Goal: Register for event/course

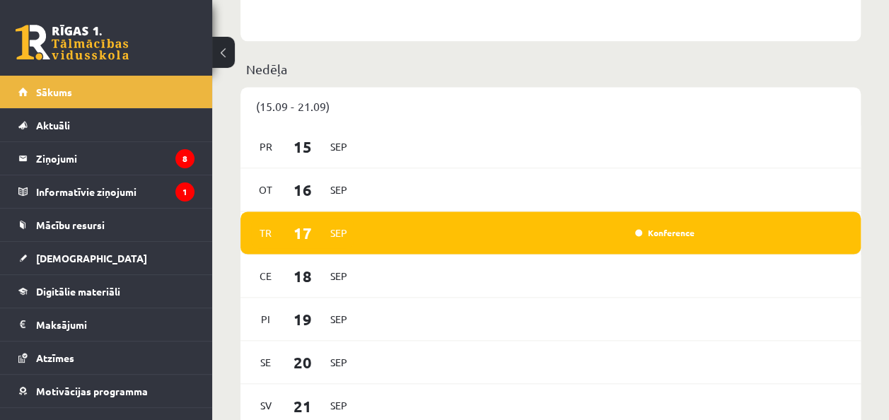
scroll to position [940, 0]
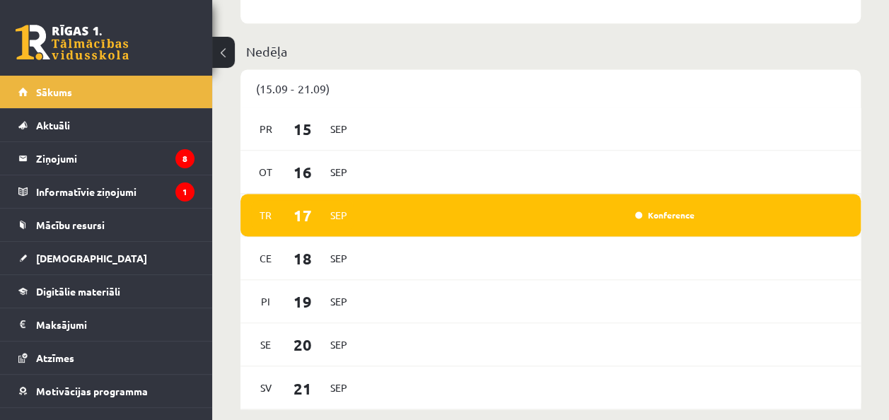
click at [550, 206] on div "[DATE] Konference" at bounding box center [551, 215] width 620 height 43
click at [651, 211] on div "Konference" at bounding box center [663, 215] width 71 height 14
click at [648, 214] on link "Konference" at bounding box center [664, 214] width 59 height 11
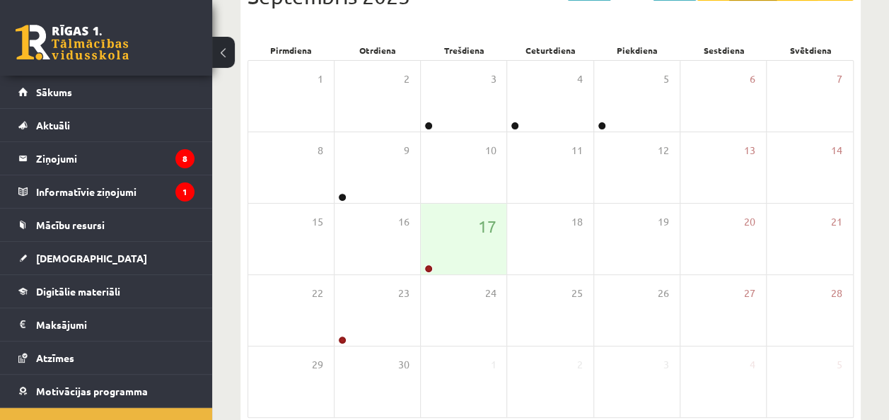
scroll to position [184, 0]
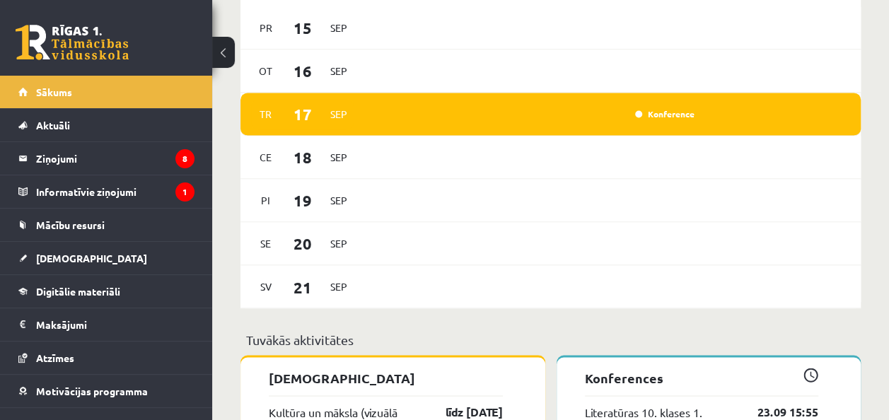
scroll to position [1023, 0]
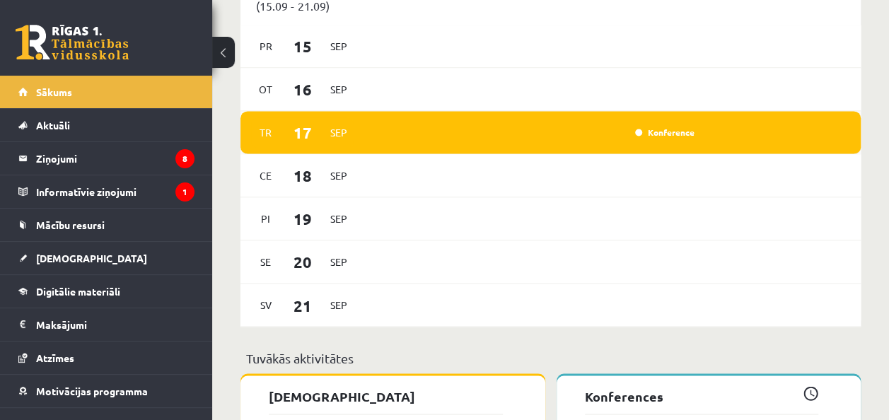
click at [603, 140] on div "Konference" at bounding box center [531, 133] width 335 height 16
click at [640, 136] on link "Konference" at bounding box center [664, 132] width 59 height 11
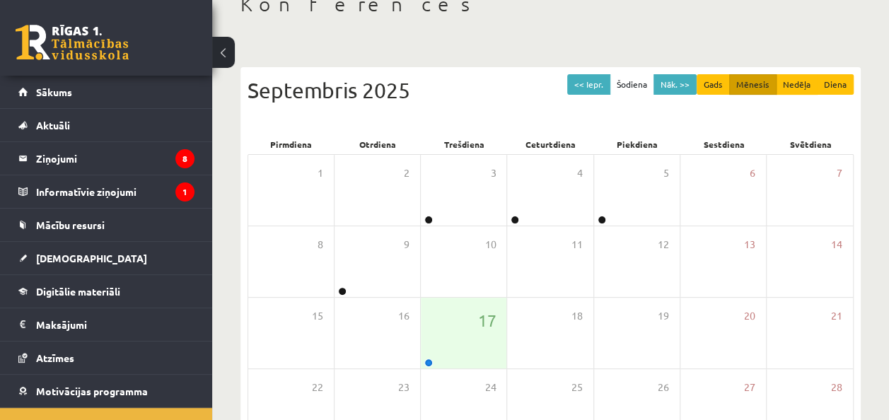
scroll to position [95, 0]
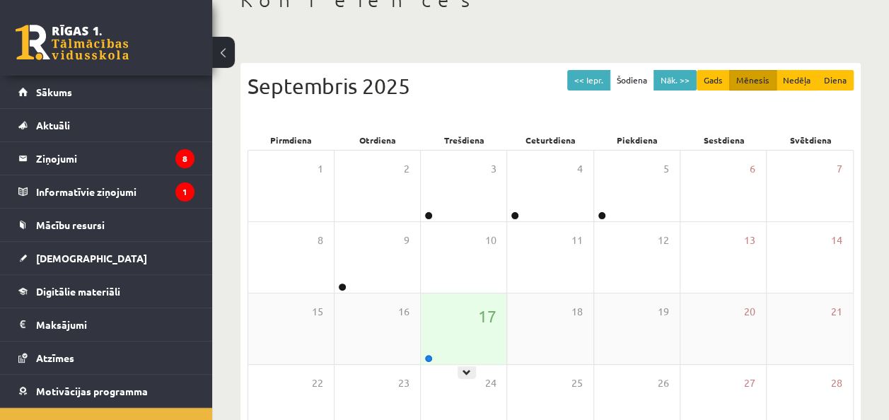
click at [430, 323] on div "17" at bounding box center [464, 329] width 86 height 71
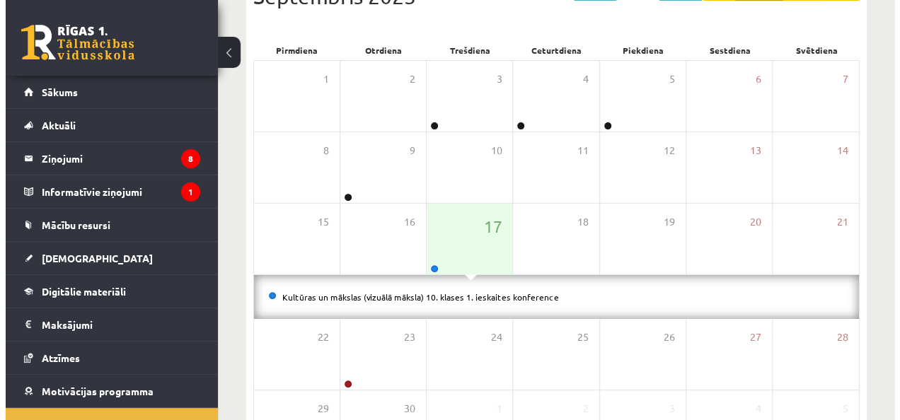
scroll to position [187, 0]
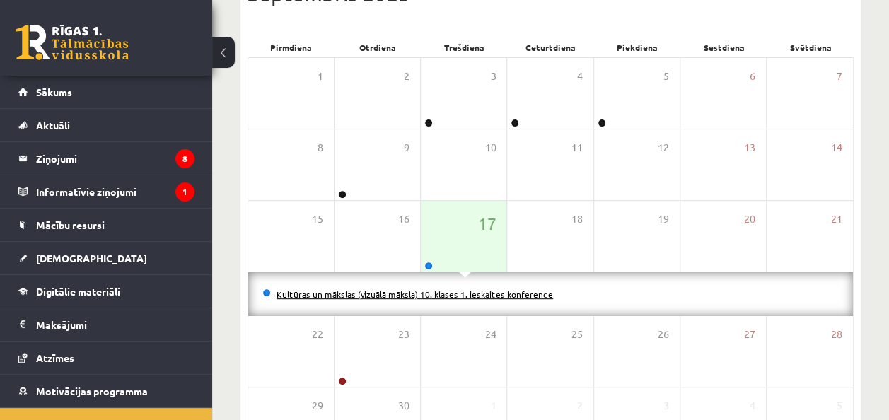
click at [368, 289] on link "Kultūras un mākslas (vizuālā māksla) 10. klases 1. ieskaites konference" at bounding box center [415, 294] width 277 height 11
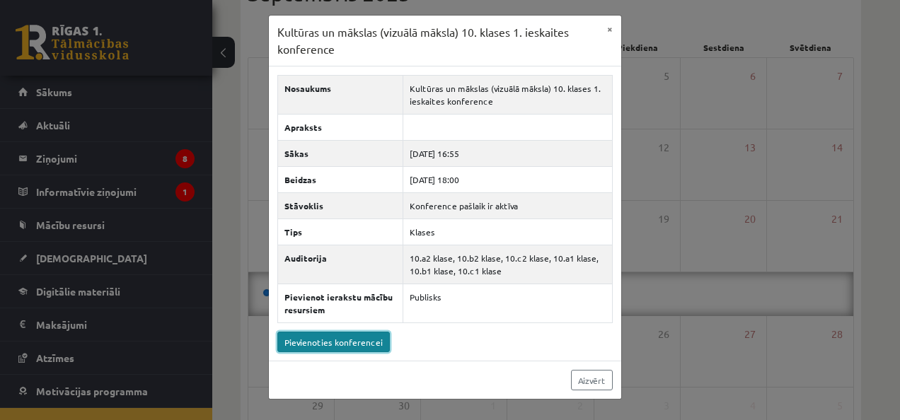
click at [341, 342] on link "Pievienoties konferencei" at bounding box center [333, 342] width 112 height 21
click at [353, 343] on link "Pievienoties konferencei" at bounding box center [333, 342] width 112 height 21
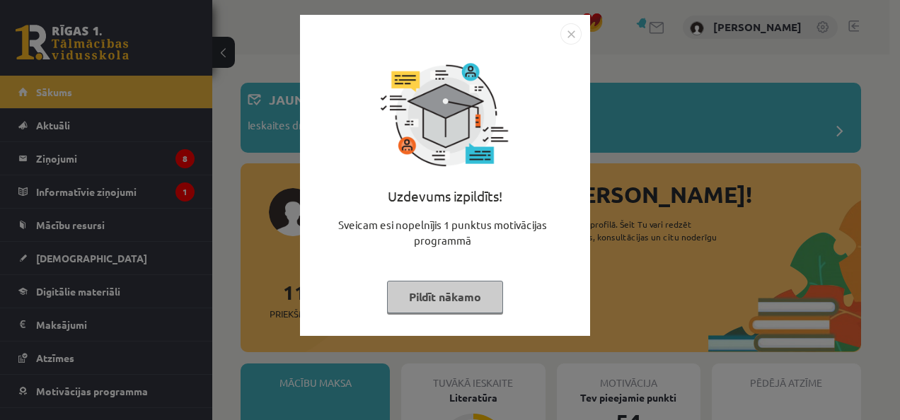
click at [568, 35] on img "Close" at bounding box center [570, 33] width 21 height 21
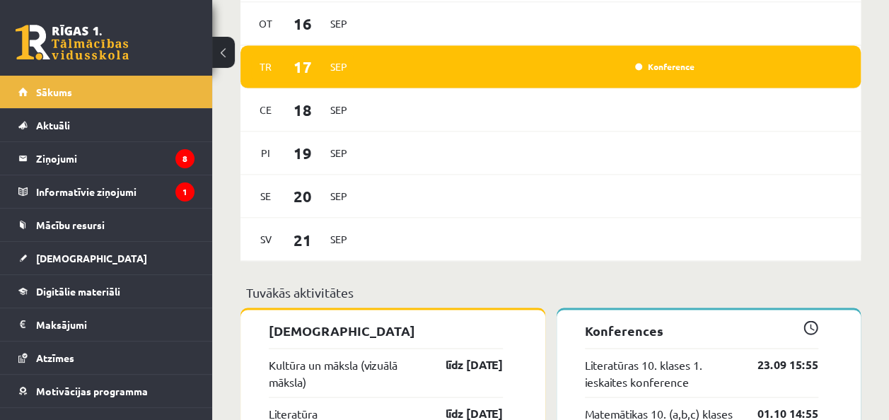
scroll to position [1081, 0]
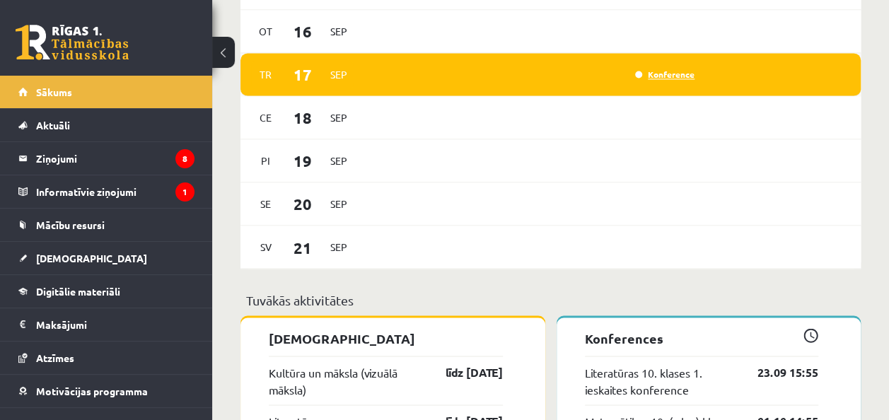
click at [644, 73] on link "Konference" at bounding box center [664, 74] width 59 height 11
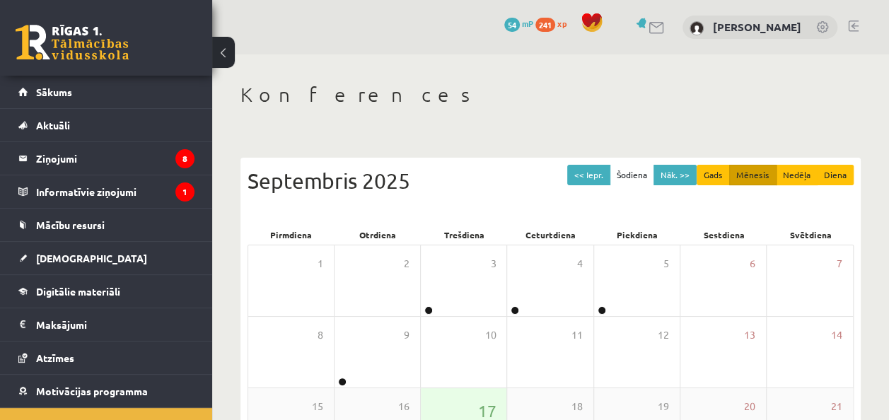
click at [464, 405] on div "17" at bounding box center [464, 423] width 86 height 71
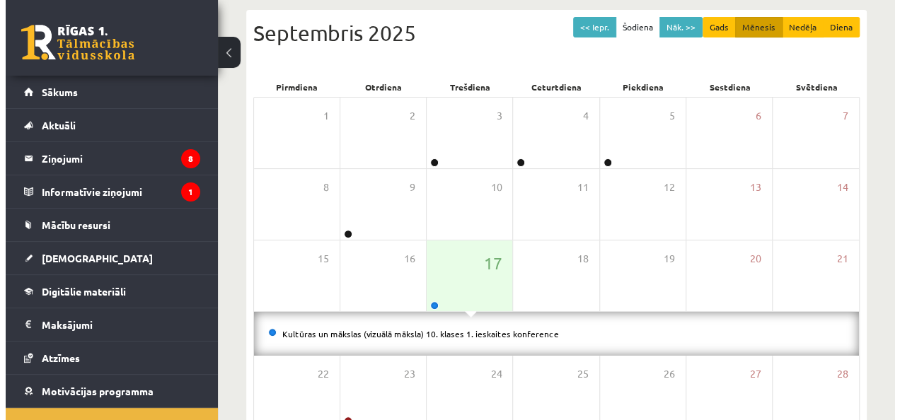
scroll to position [152, 0]
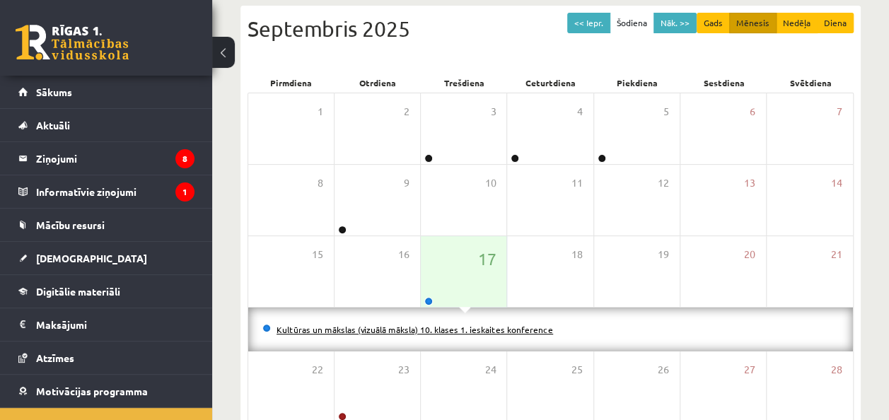
click at [475, 330] on link "Kultūras un mākslas (vizuālā māksla) 10. klases 1. ieskaites konference" at bounding box center [415, 329] width 277 height 11
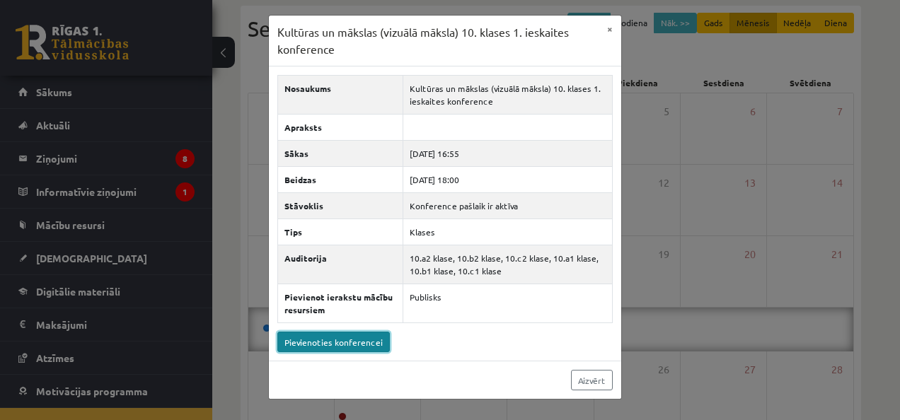
click at [320, 334] on link "Pievienoties konferencei" at bounding box center [333, 342] width 112 height 21
click at [324, 332] on link "Pievienoties konferencei" at bounding box center [333, 342] width 112 height 21
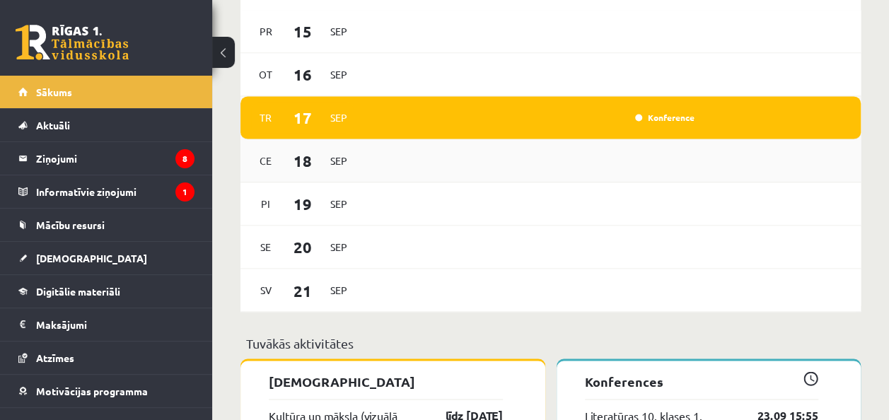
scroll to position [1023, 0]
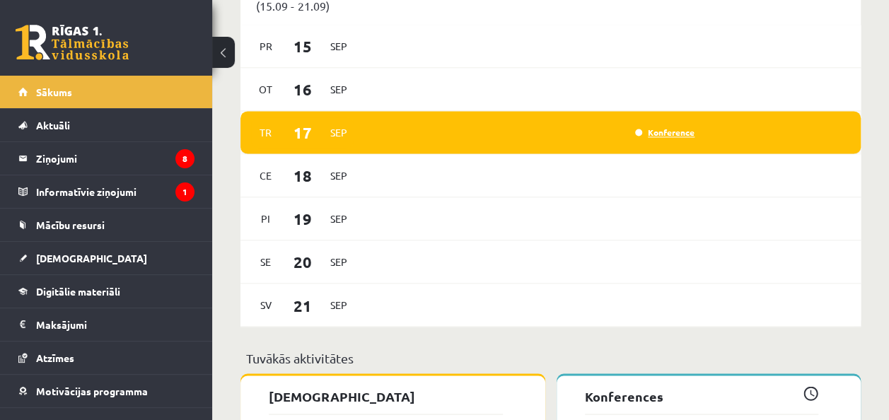
click at [674, 134] on link "Konference" at bounding box center [664, 132] width 59 height 11
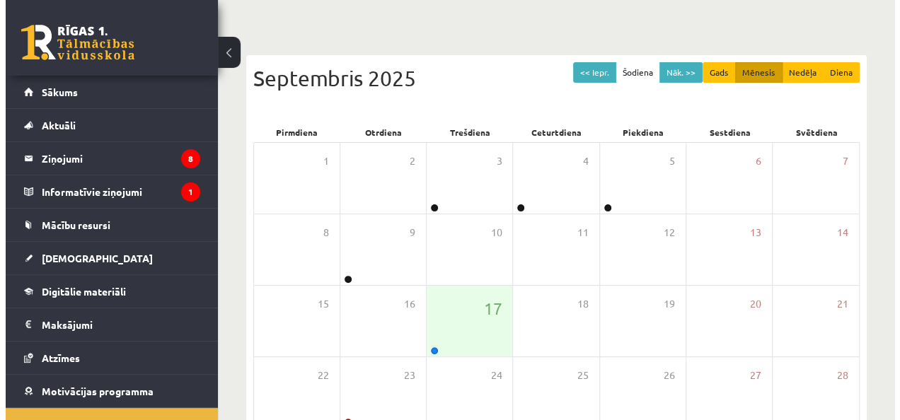
scroll to position [138, 0]
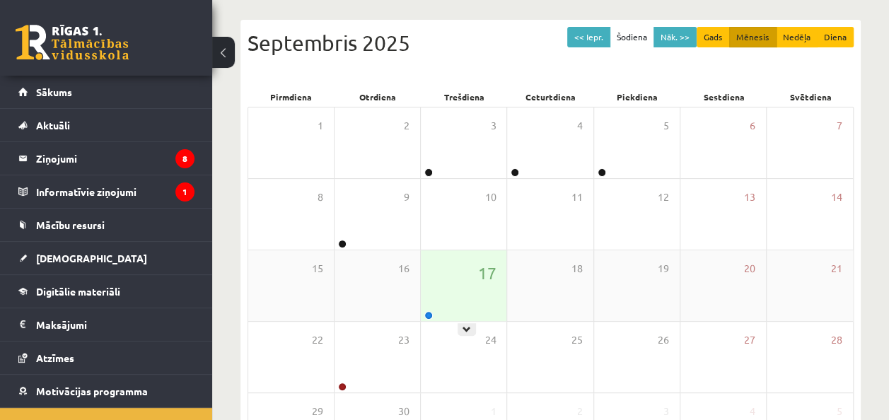
click at [461, 263] on div "17" at bounding box center [464, 285] width 86 height 71
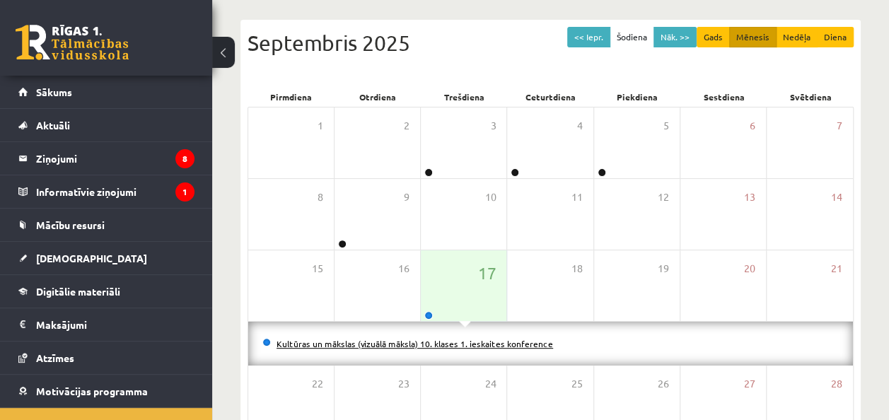
click at [469, 342] on li "Kultūras un mākslas (vizuālā māksla) 10. klases 1. ieskaites konference" at bounding box center [550, 344] width 577 height 16
click at [469, 342] on link "Kultūras un mākslas (vizuālā māksla) 10. klases 1. ieskaites konference" at bounding box center [415, 343] width 277 height 11
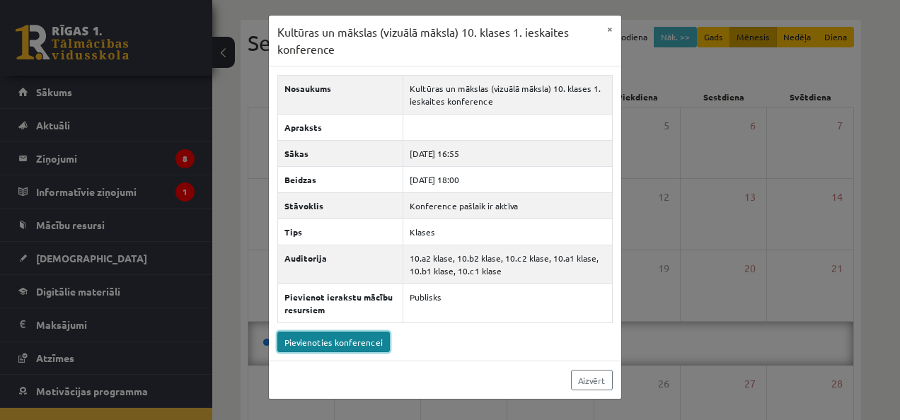
click at [335, 338] on link "Pievienoties konferencei" at bounding box center [333, 342] width 112 height 21
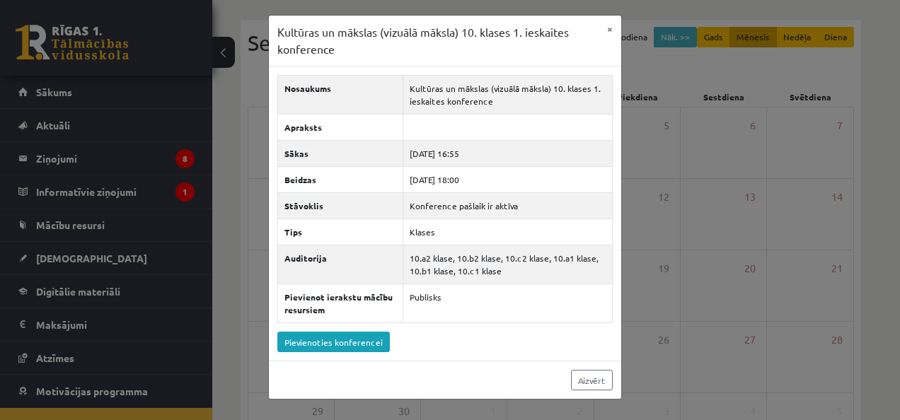
click at [408, 328] on div "Nosaukums Kultūras un mākslas (vizuālā māksla) 10. klases 1. ieskaites konferen…" at bounding box center [445, 214] width 352 height 294
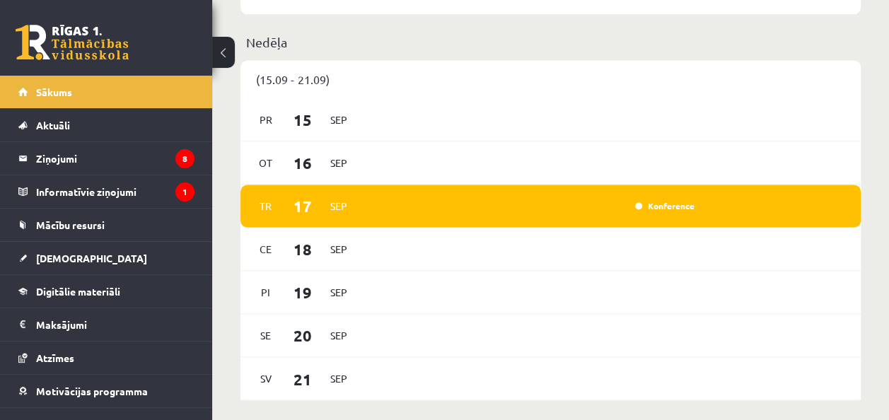
scroll to position [1015, 0]
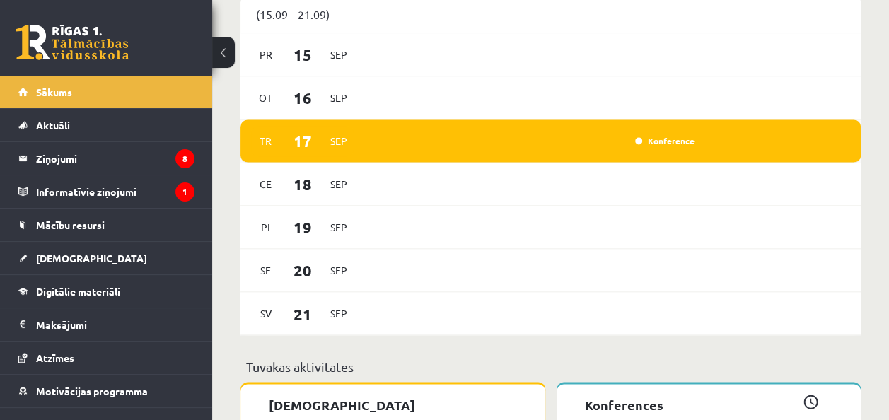
click at [666, 149] on div "Konference" at bounding box center [531, 141] width 335 height 16
click at [659, 143] on link "Konference" at bounding box center [664, 140] width 59 height 11
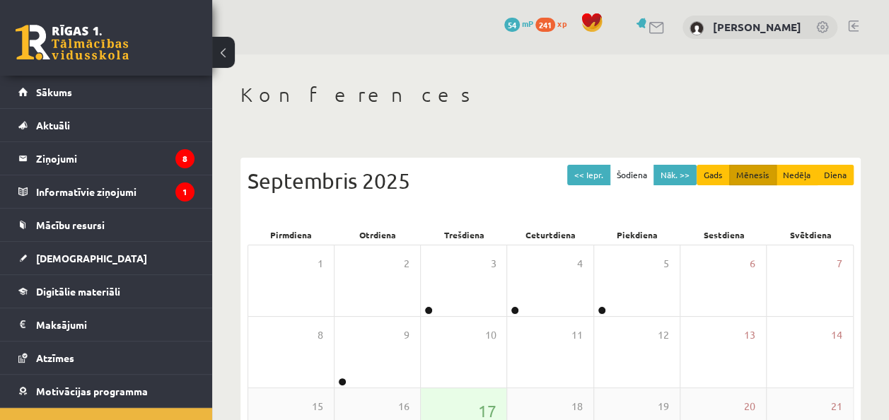
click at [449, 417] on div "17" at bounding box center [464, 423] width 86 height 71
click at [441, 402] on div "17" at bounding box center [464, 423] width 86 height 71
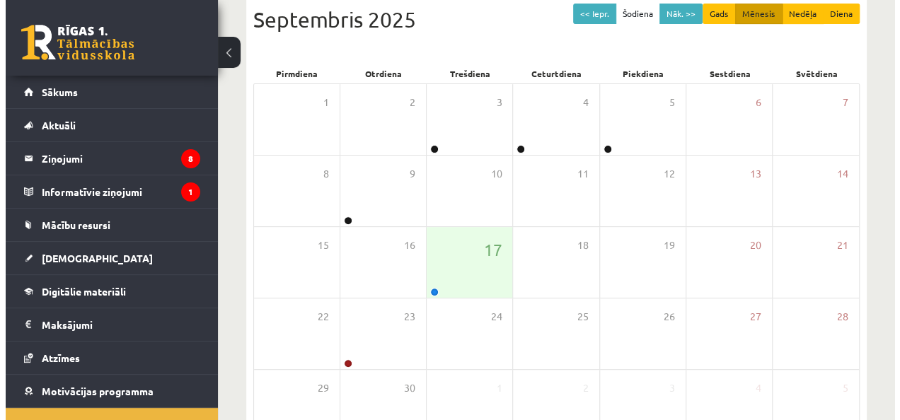
scroll to position [178, 0]
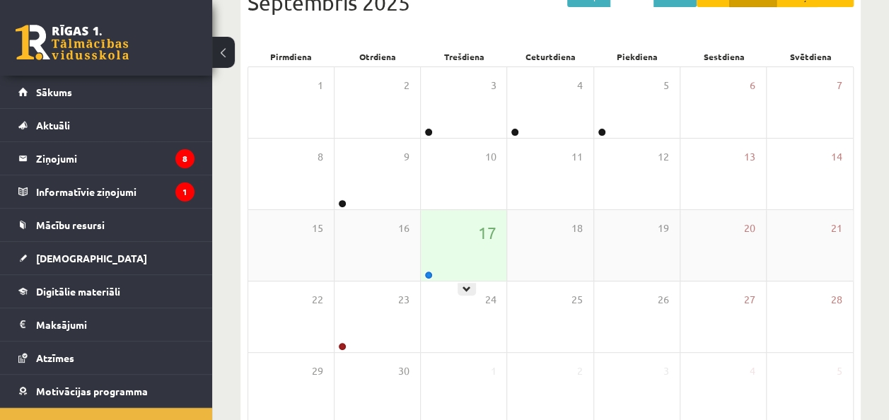
click at [482, 252] on div "17" at bounding box center [464, 245] width 86 height 71
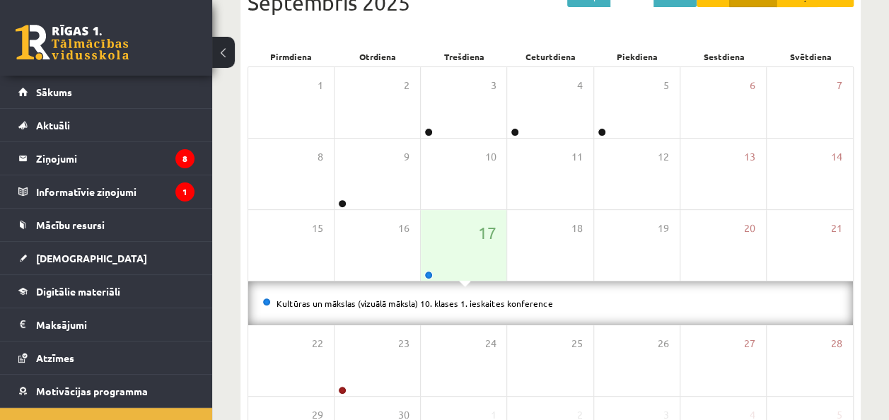
click at [453, 296] on li "Kultūras un mākslas (vizuālā māksla) 10. klases 1. ieskaites konference" at bounding box center [550, 304] width 577 height 16
click at [447, 306] on link "Kultūras un mākslas (vizuālā māksla) 10. klases 1. ieskaites konference" at bounding box center [415, 303] width 277 height 11
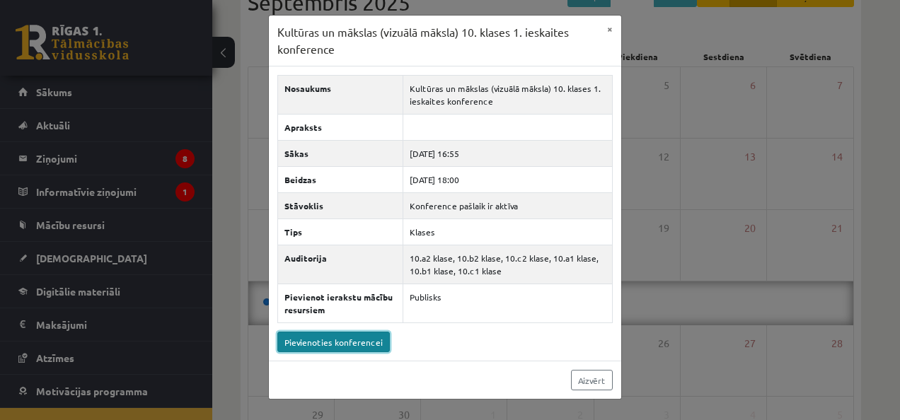
click at [333, 344] on link "Pievienoties konferencei" at bounding box center [333, 342] width 112 height 21
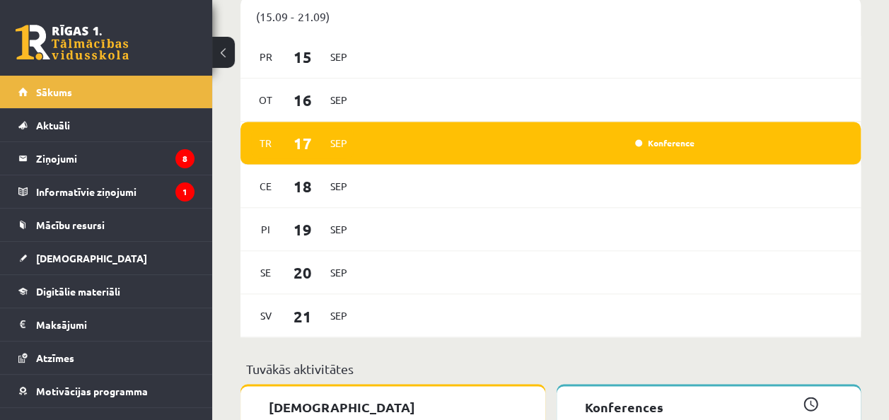
scroll to position [1016, 0]
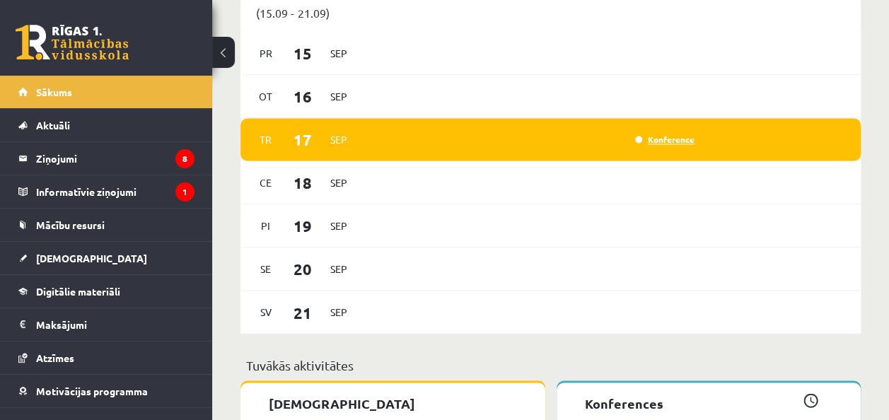
click at [654, 137] on link "Konference" at bounding box center [664, 139] width 59 height 11
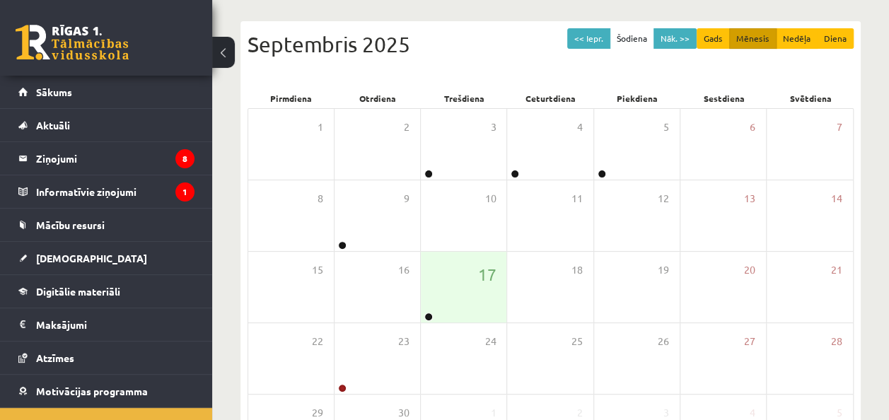
scroll to position [191, 0]
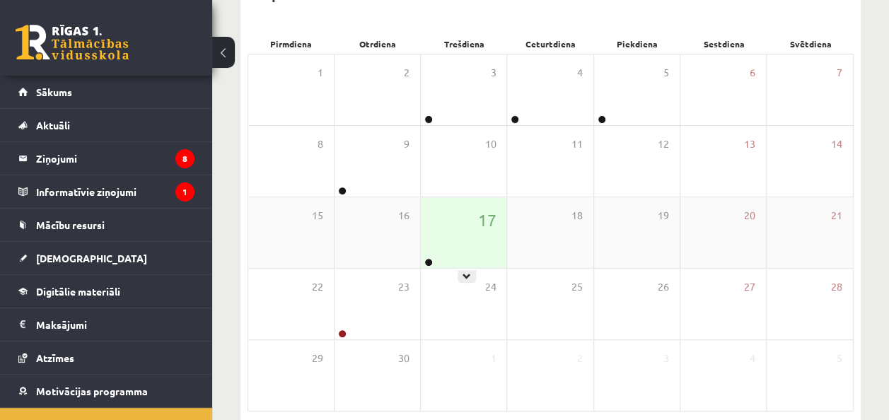
click at [421, 258] on div at bounding box center [427, 263] width 13 height 10
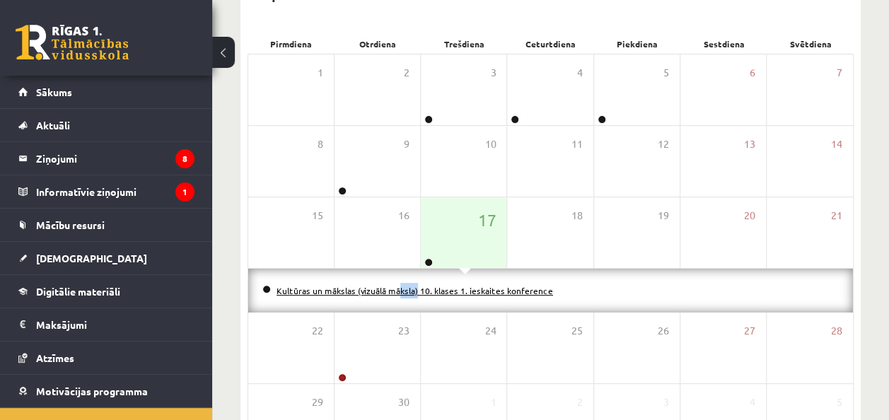
drag, startPoint x: 392, startPoint y: 306, endPoint x: 374, endPoint y: 290, distance: 24.1
click at [374, 290] on div "Kultūras un mākslas (vizuālā māksla) 10. klases 1. ieskaites konference" at bounding box center [550, 291] width 605 height 44
click at [374, 290] on link "Kultūras un mākslas (vizuālā māksla) 10. klases 1. ieskaites konference" at bounding box center [415, 290] width 277 height 11
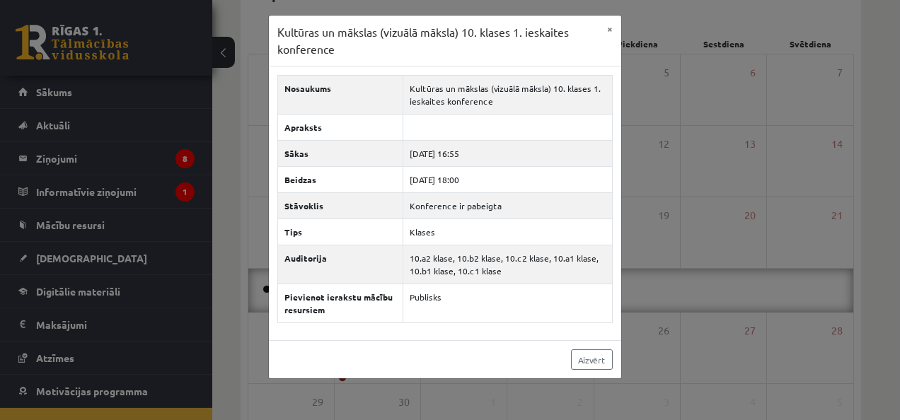
click at [429, 345] on div "Aizvērt" at bounding box center [445, 359] width 352 height 38
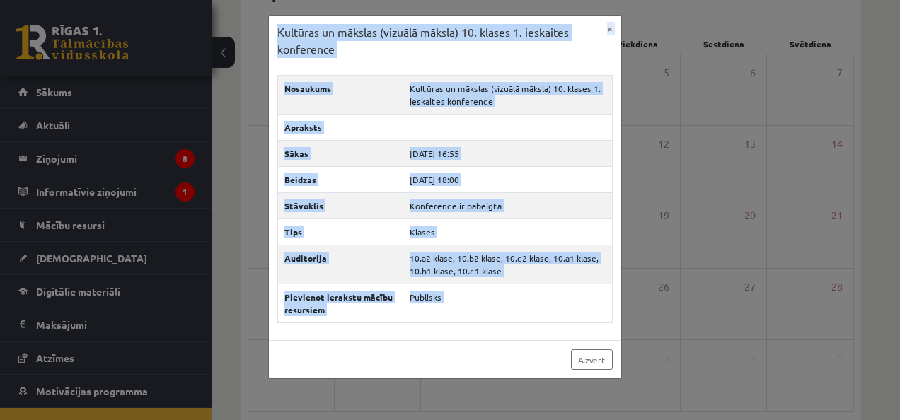
drag, startPoint x: 429, startPoint y: 345, endPoint x: 533, endPoint y: 37, distance: 325.1
click at [533, 37] on div "Kultūras un mākslas (vizuālā māksla) 10. klases 1. ieskaites konference × Nosau…" at bounding box center [445, 197] width 354 height 364
drag, startPoint x: 533, startPoint y: 37, endPoint x: 727, endPoint y: 166, distance: 232.5
click at [727, 166] on div "Kultūras un mākslas (vizuālā māksla) 10. klases 1. ieskaites konference × Nosau…" at bounding box center [450, 210] width 900 height 420
